Goal: Transaction & Acquisition: Book appointment/travel/reservation

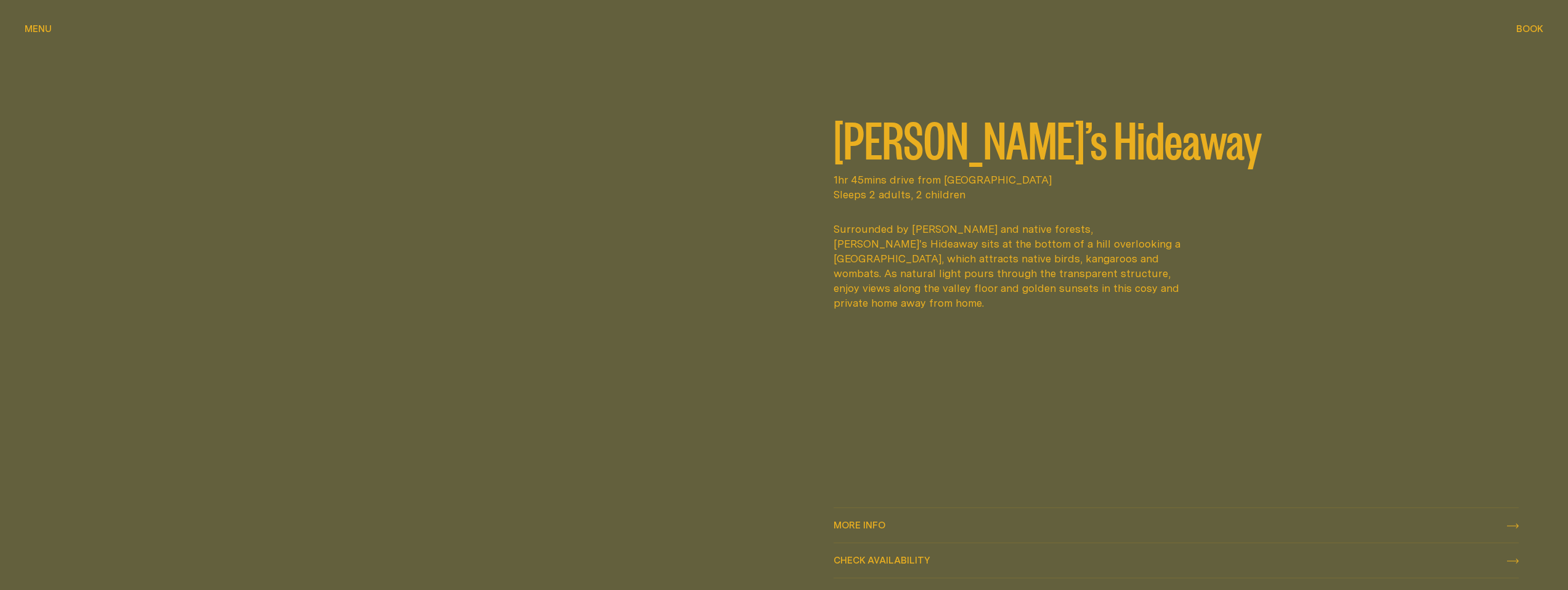
scroll to position [885, 0]
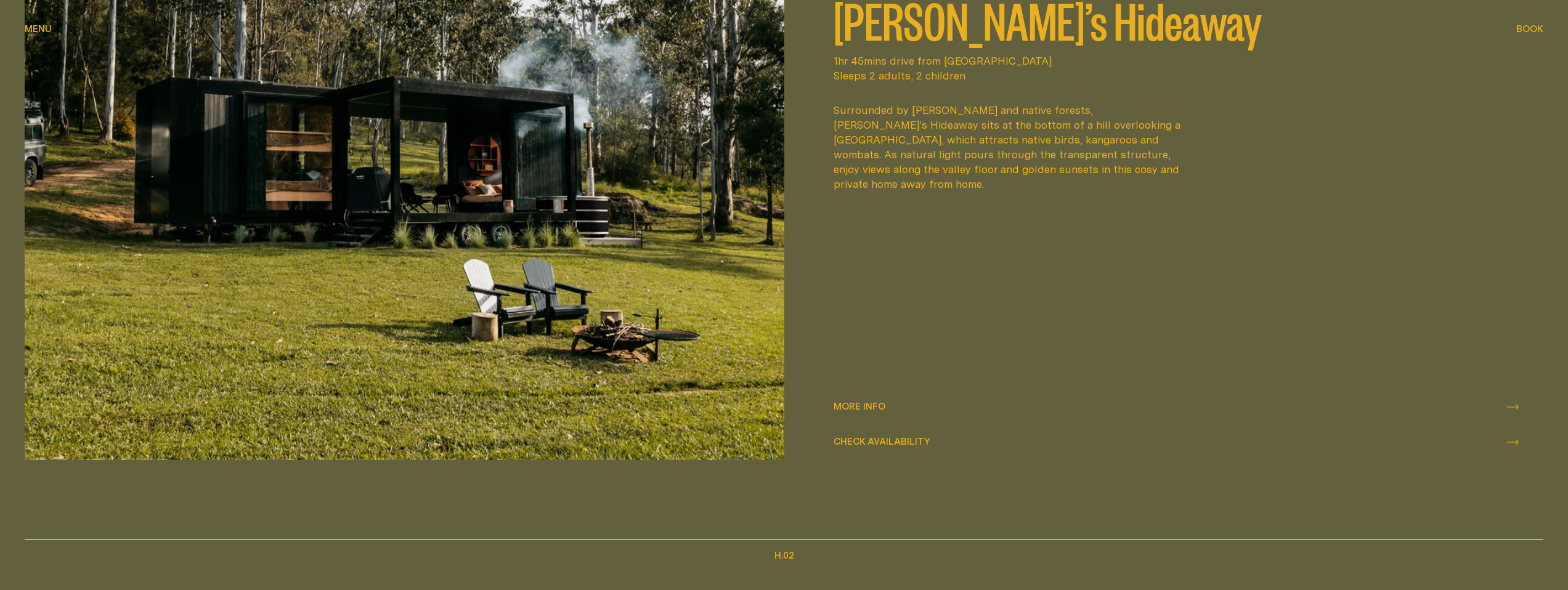
click at [935, 441] on div "Check availability Check availability" at bounding box center [1177, 442] width 685 height 15
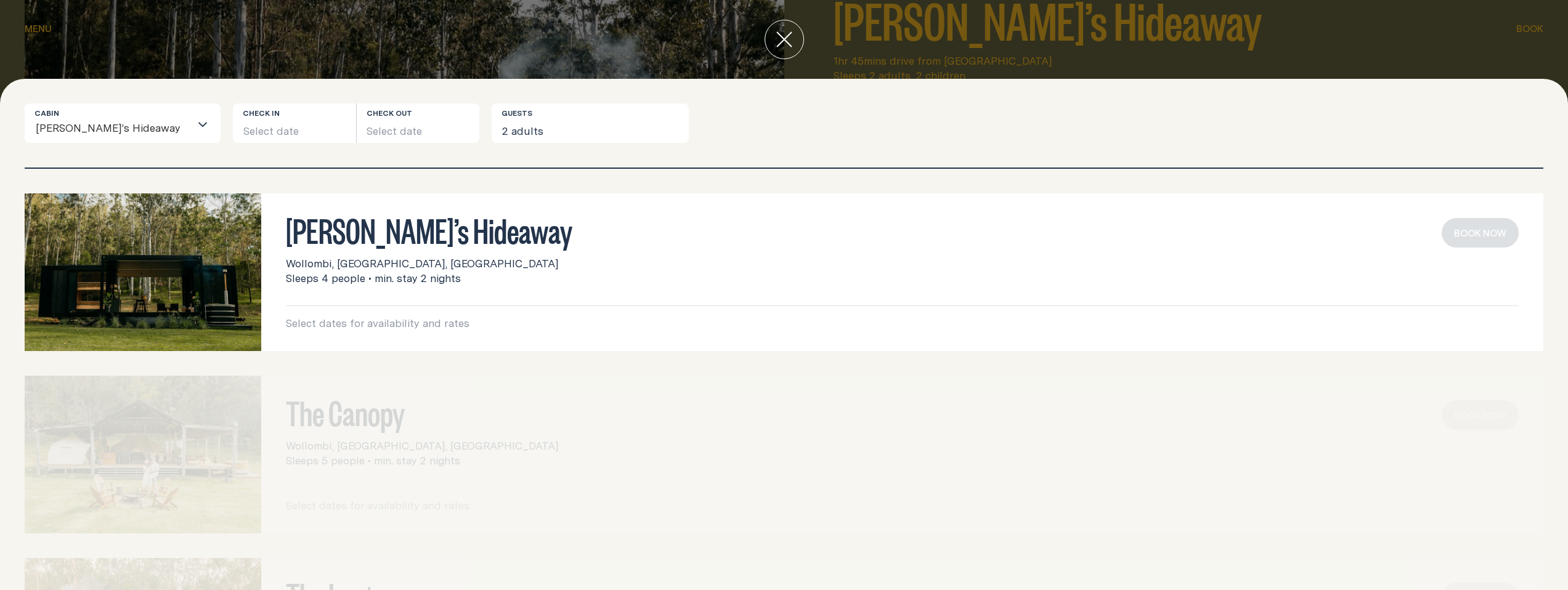
click at [618, 279] on div "Wollombi, [GEOGRAPHIC_DATA], [GEOGRAPHIC_DATA] Sleeps 4 people • min. stay 2 ni…" at bounding box center [902, 271] width 1233 height 29
click at [269, 129] on button "Select date" at bounding box center [294, 123] width 123 height 39
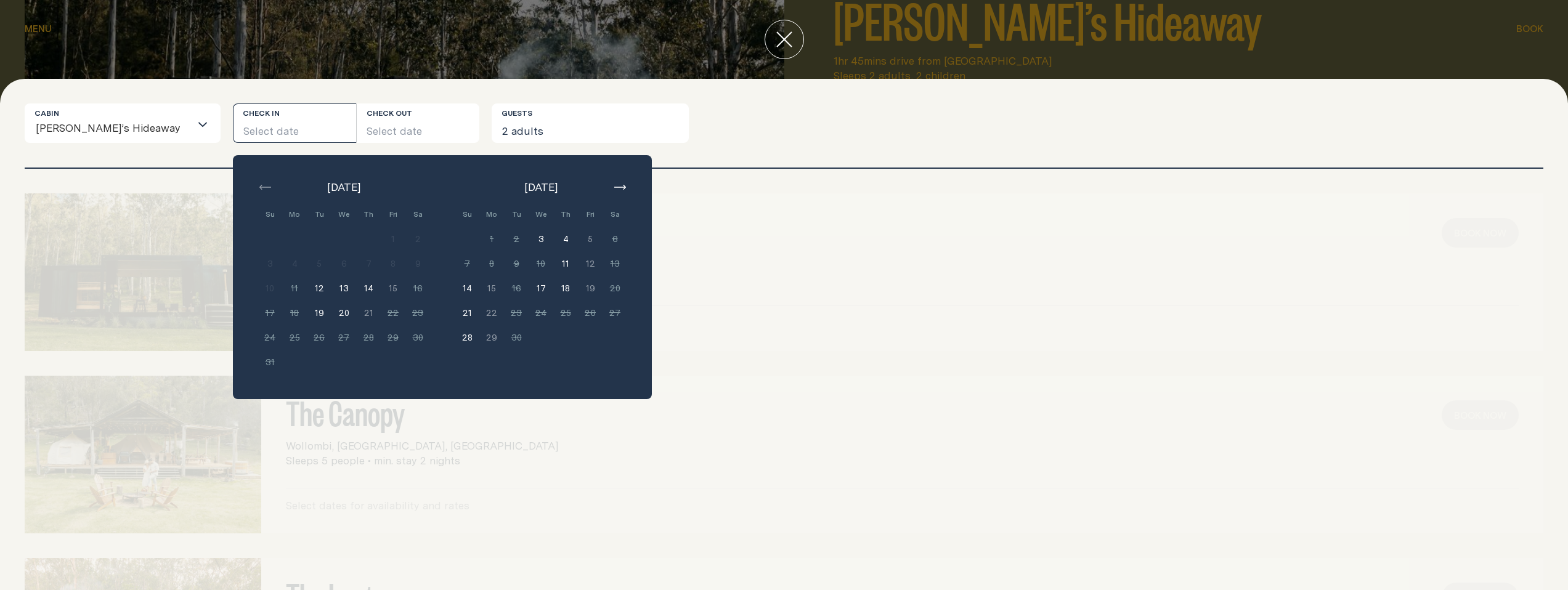
click at [614, 186] on icon "button" at bounding box center [620, 187] width 12 height 5
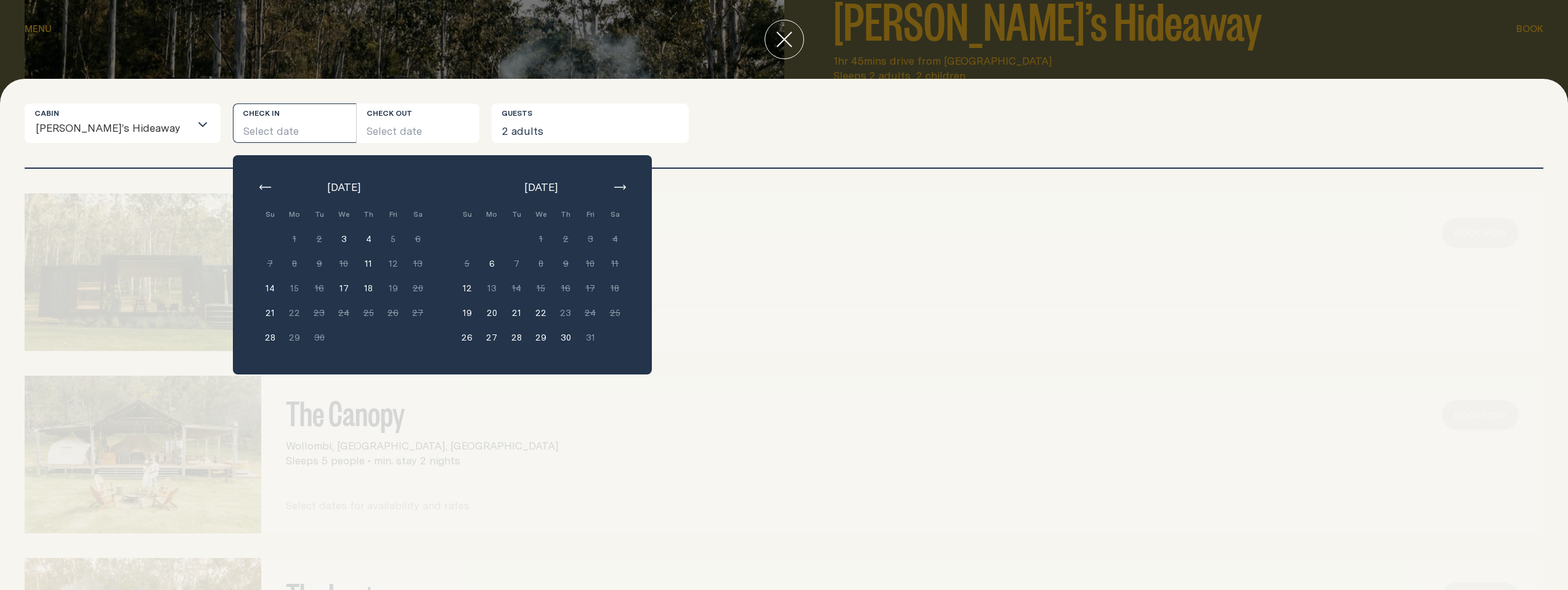
click at [673, 261] on div "[PERSON_NAME]’s Hideaway Wollombi, [GEOGRAPHIC_DATA], [GEOGRAPHIC_DATA] Sleeps …" at bounding box center [784, 272] width 1519 height 158
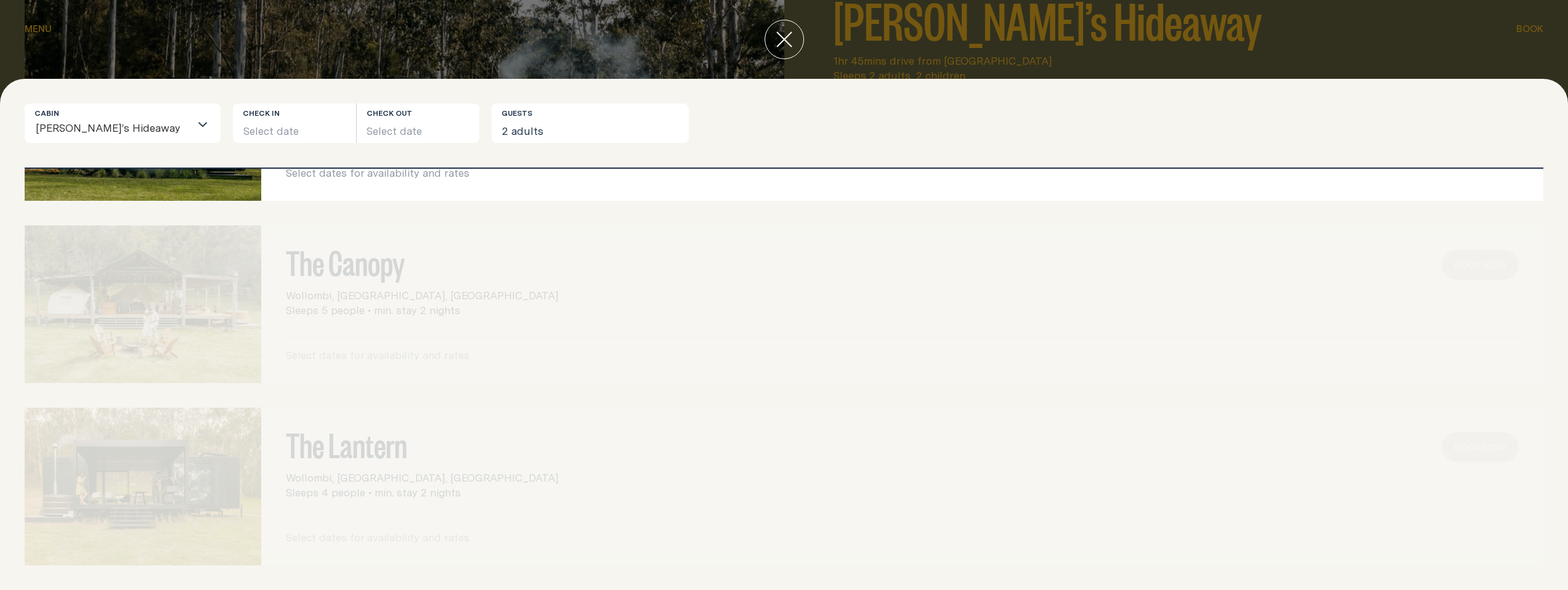
scroll to position [0, 0]
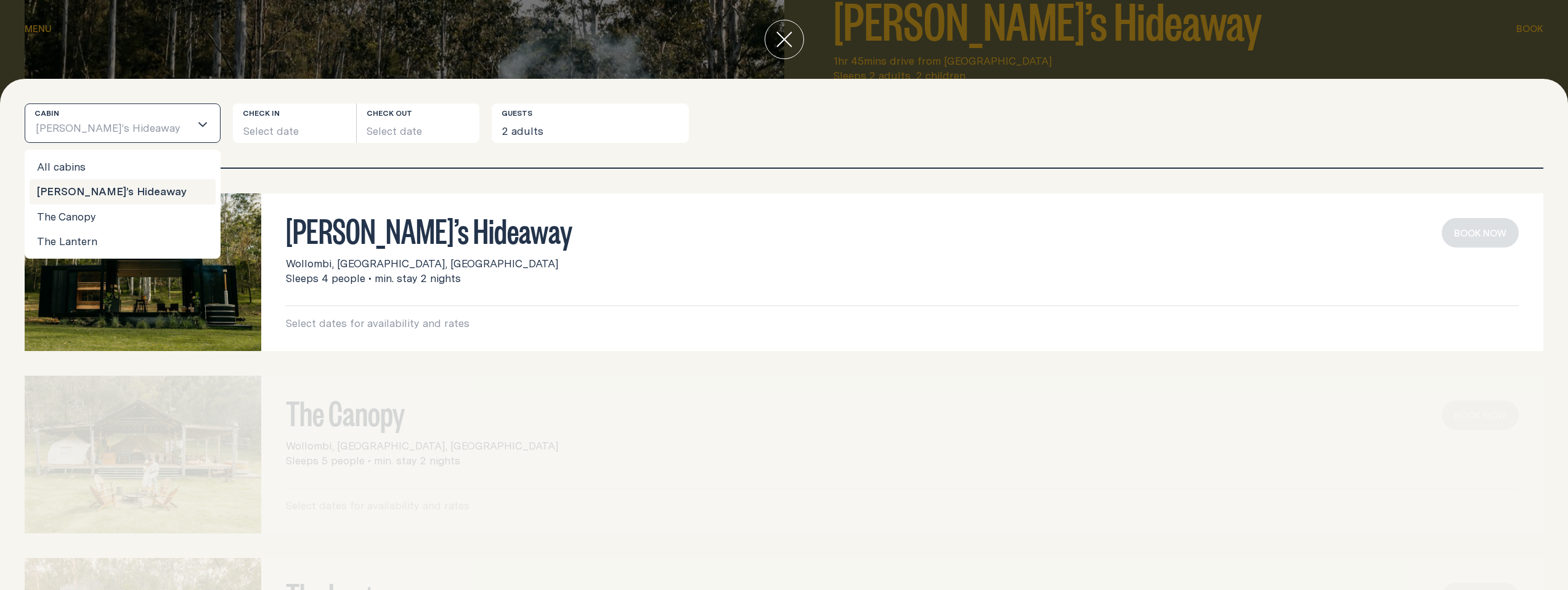
click at [181, 128] on input "Search for option" at bounding box center [186, 129] width 9 height 26
click at [98, 169] on li "All cabins" at bounding box center [122, 167] width 186 height 25
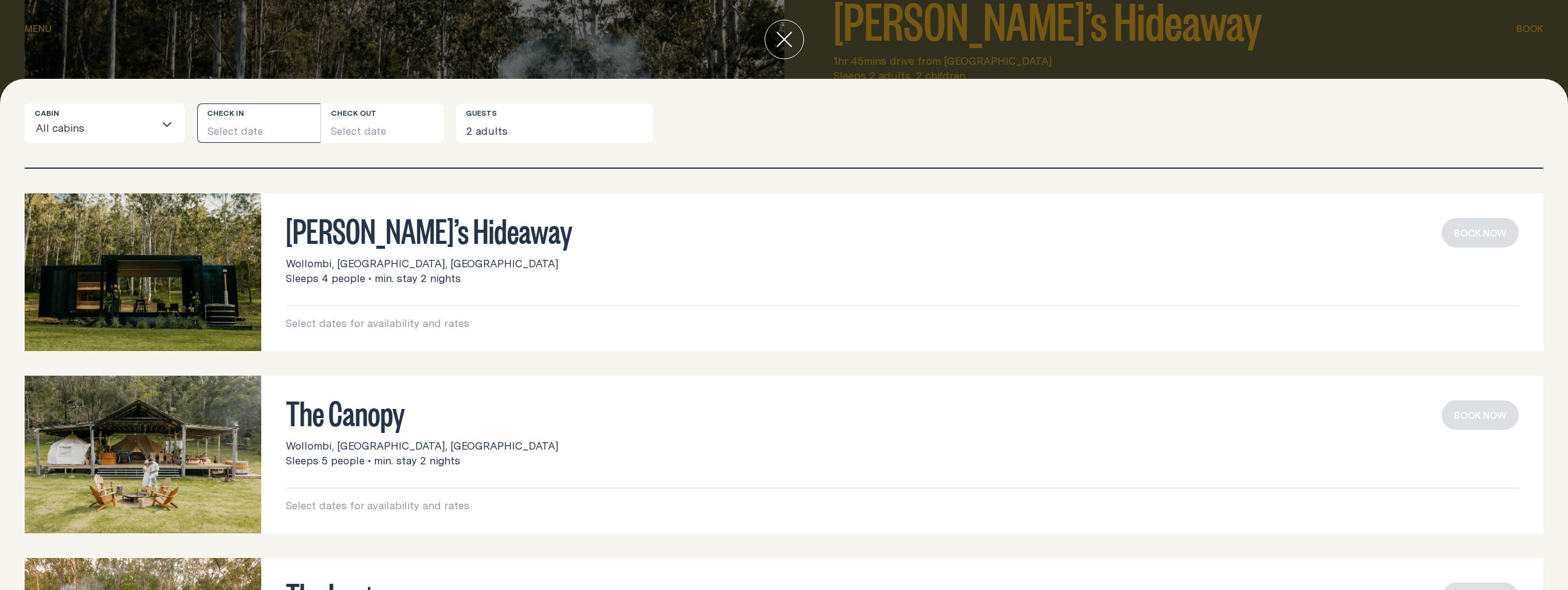
click at [266, 131] on button "Select date" at bounding box center [258, 123] width 123 height 39
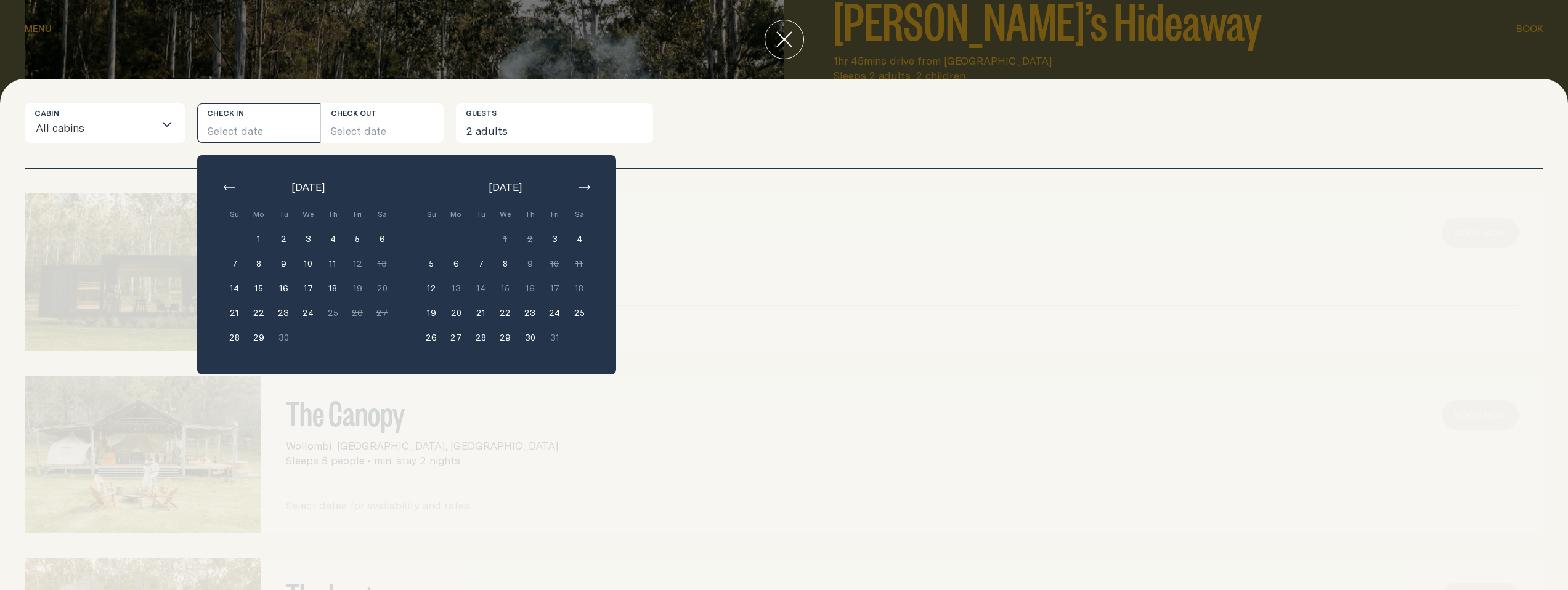
click at [579, 313] on button "25" at bounding box center [579, 312] width 25 height 25
click at [281, 129] on button "[DATE]" at bounding box center [258, 123] width 123 height 39
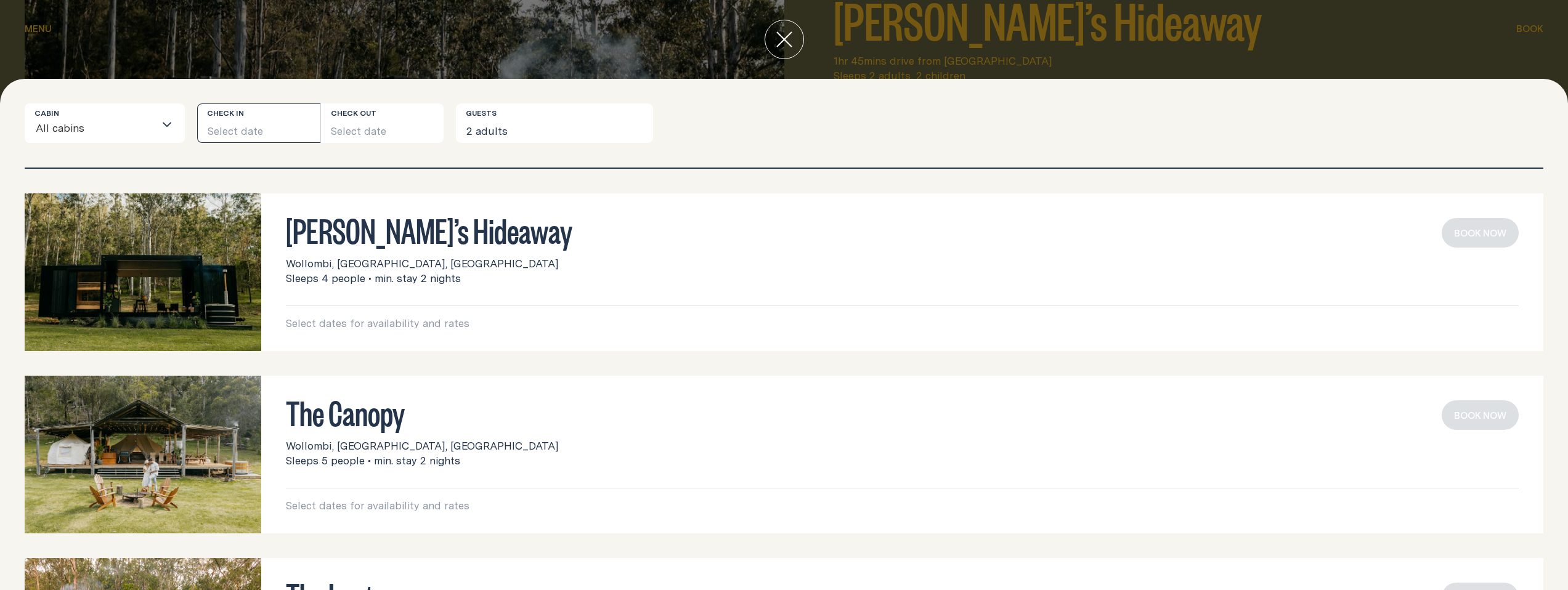
click at [273, 132] on button "Select date" at bounding box center [258, 123] width 123 height 39
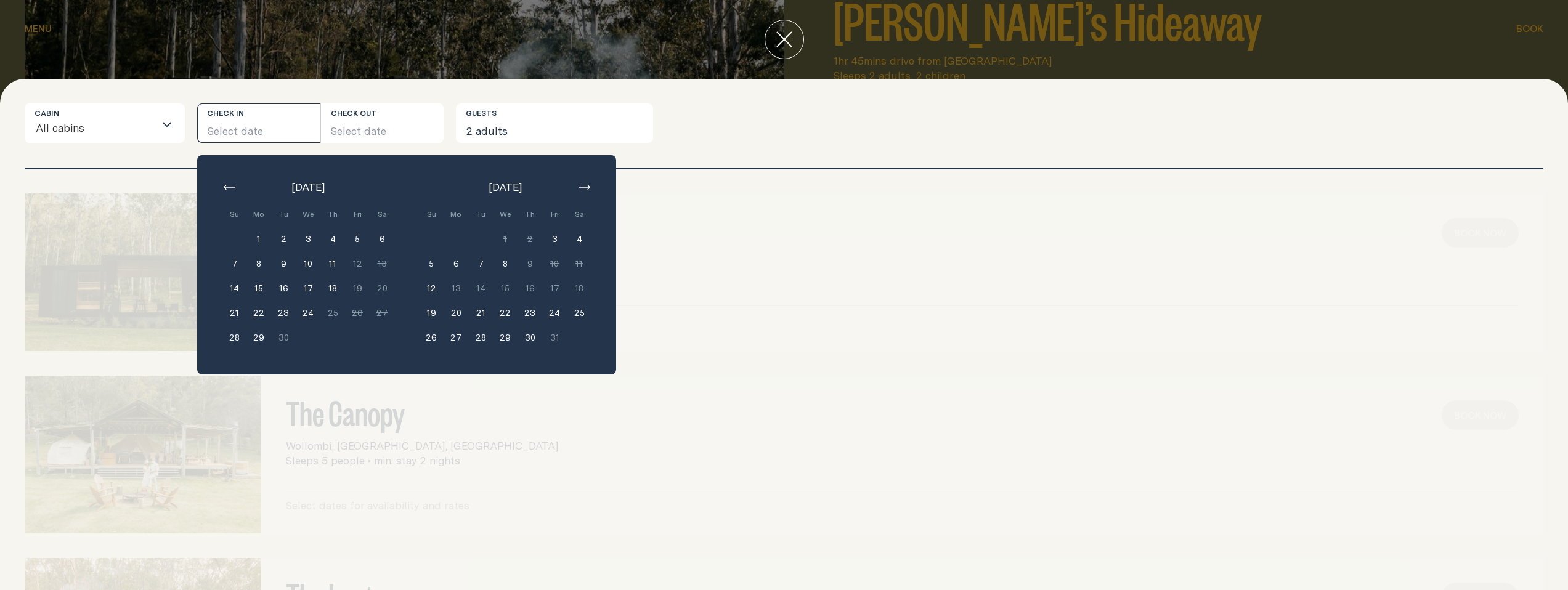
click at [551, 313] on button "24" at bounding box center [554, 312] width 25 height 25
click at [429, 337] on button "26" at bounding box center [431, 337] width 25 height 25
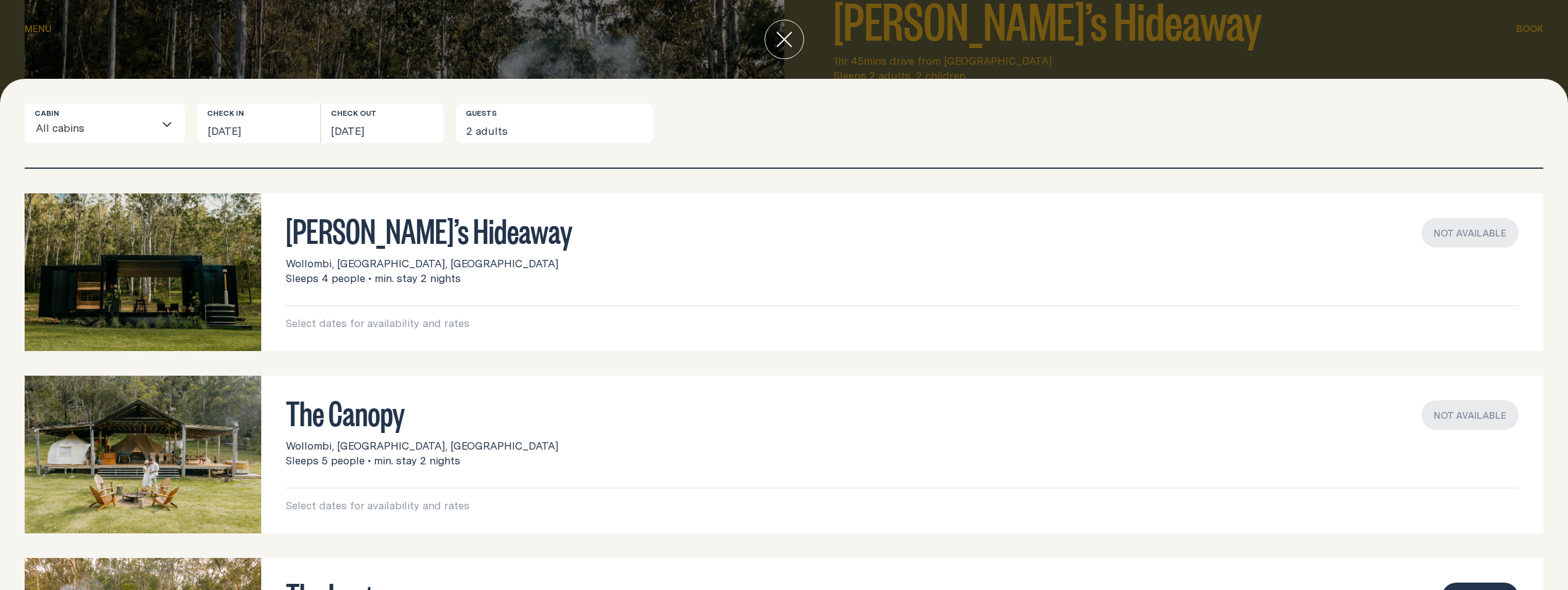
scroll to position [150, 0]
